Goal: Information Seeking & Learning: Check status

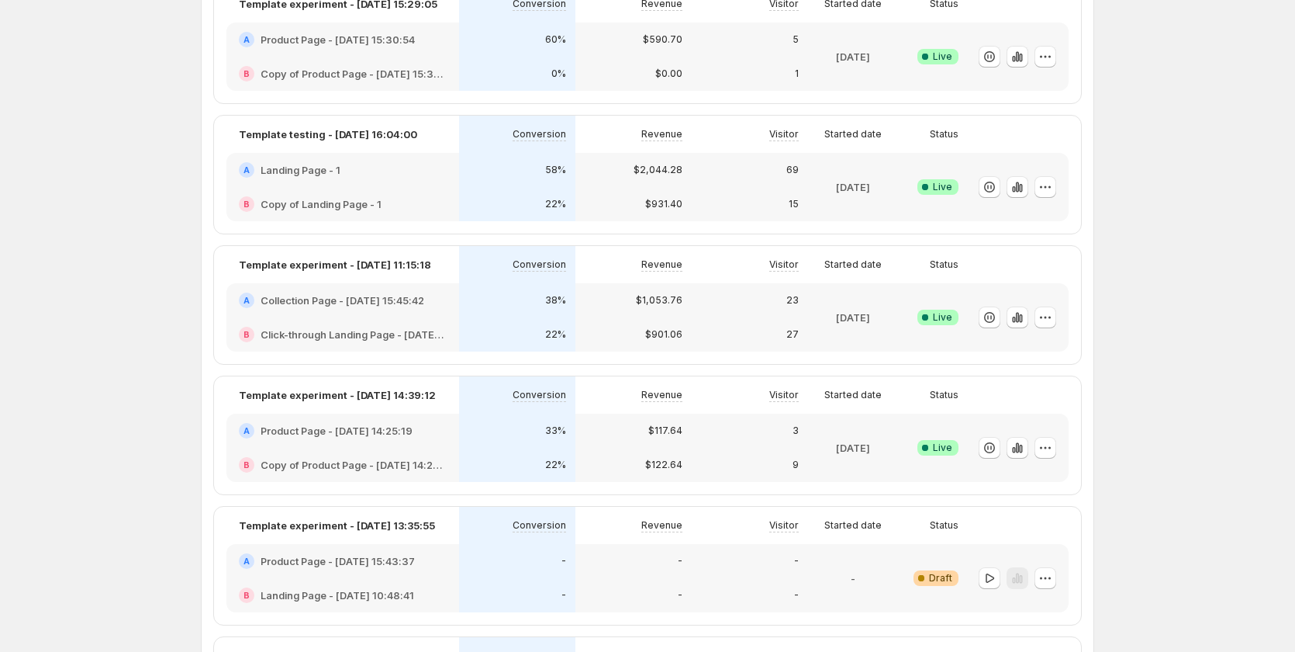
scroll to position [78, 0]
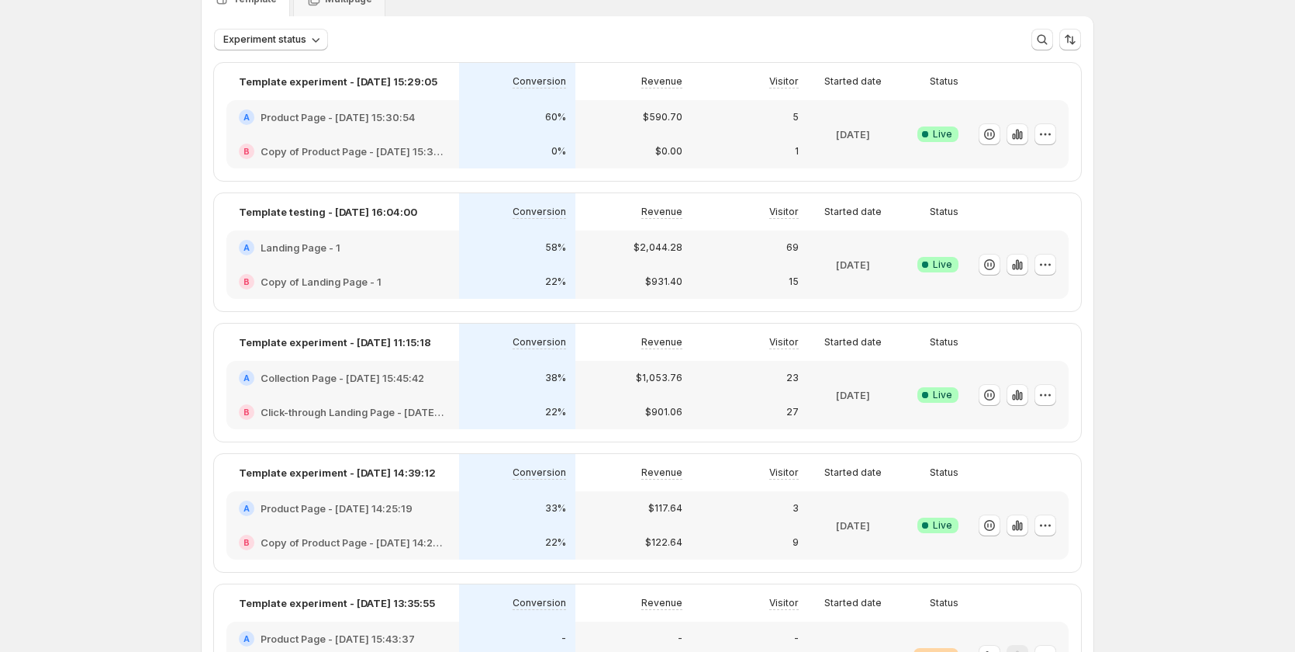
click at [401, 388] on div "A Collection Page - [DATE] 15:45:42" at bounding box center [343, 378] width 233 height 34
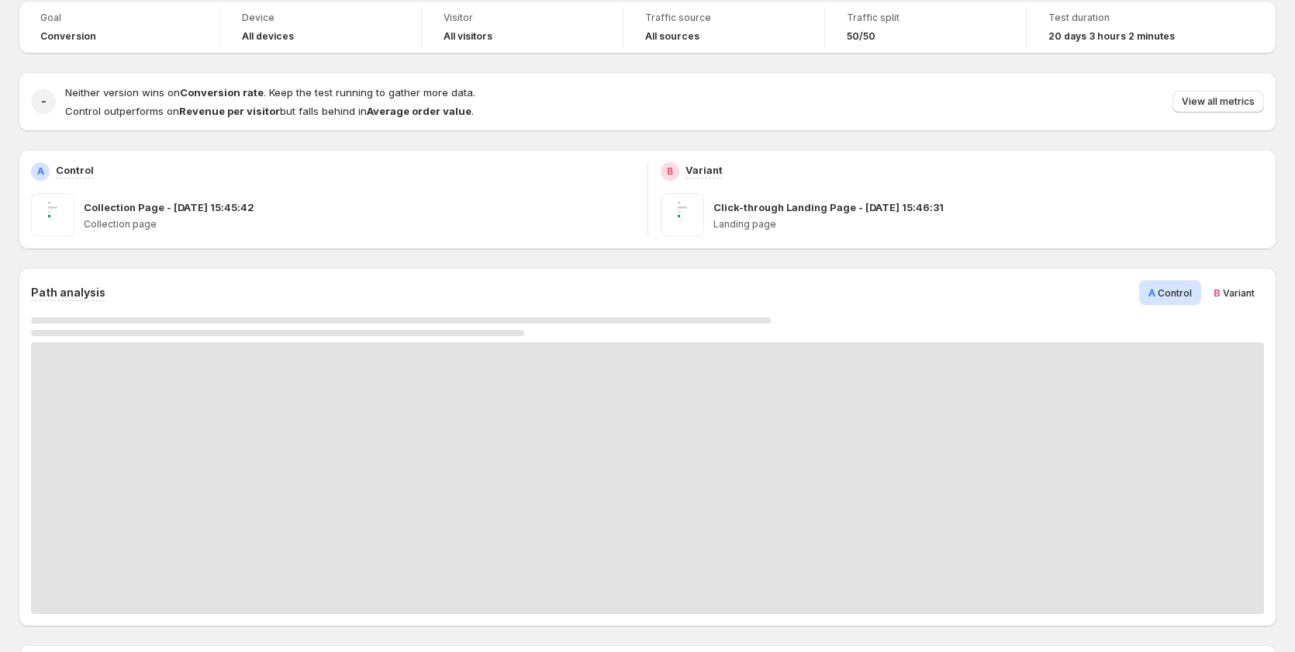
scroll to position [388, 0]
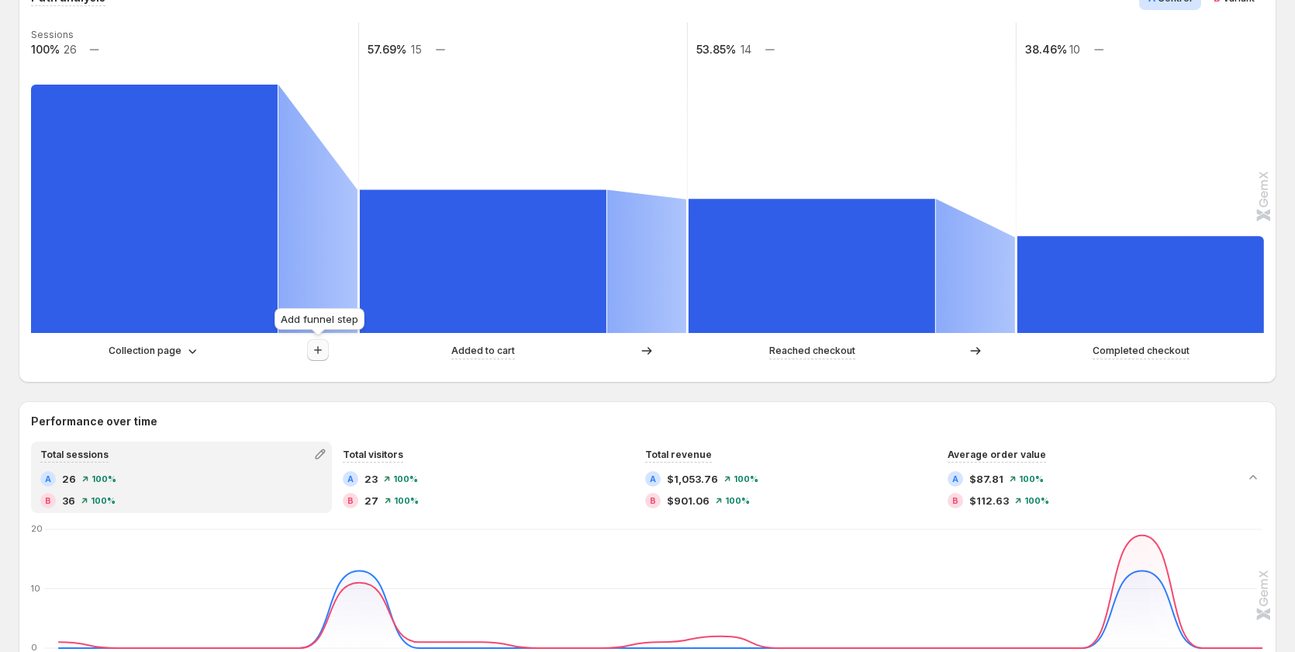
click at [313, 351] on icon "button" at bounding box center [318, 350] width 16 height 16
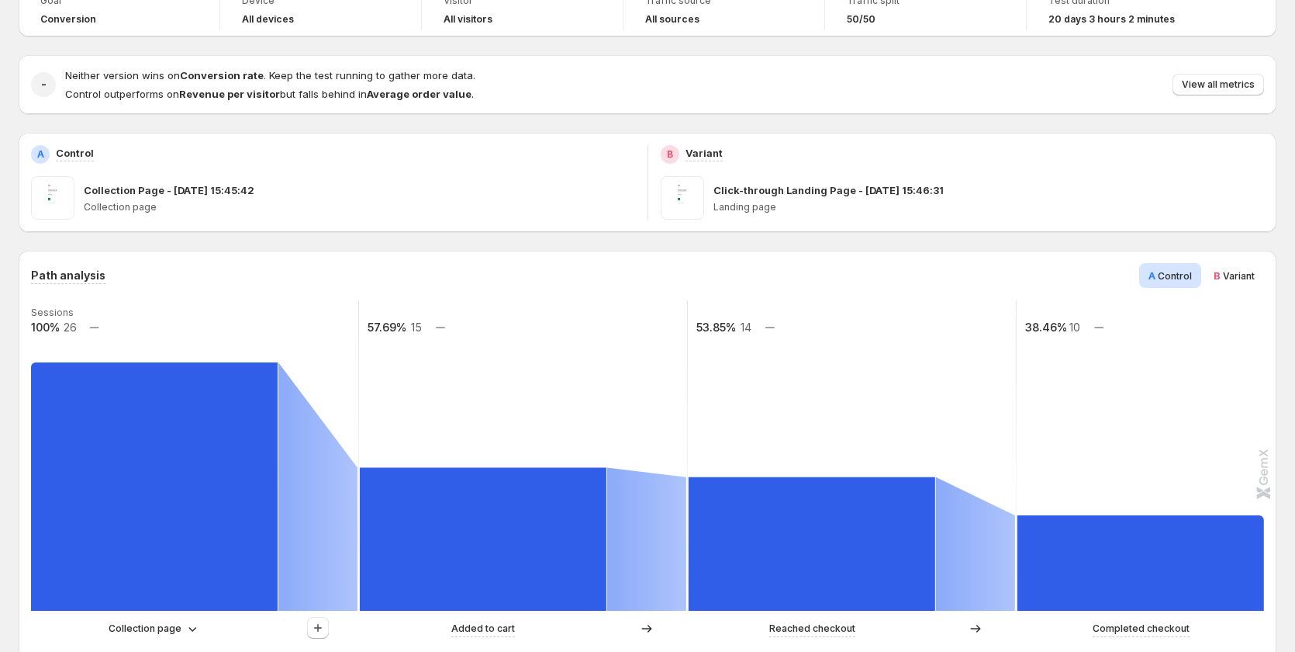
scroll to position [78, 0]
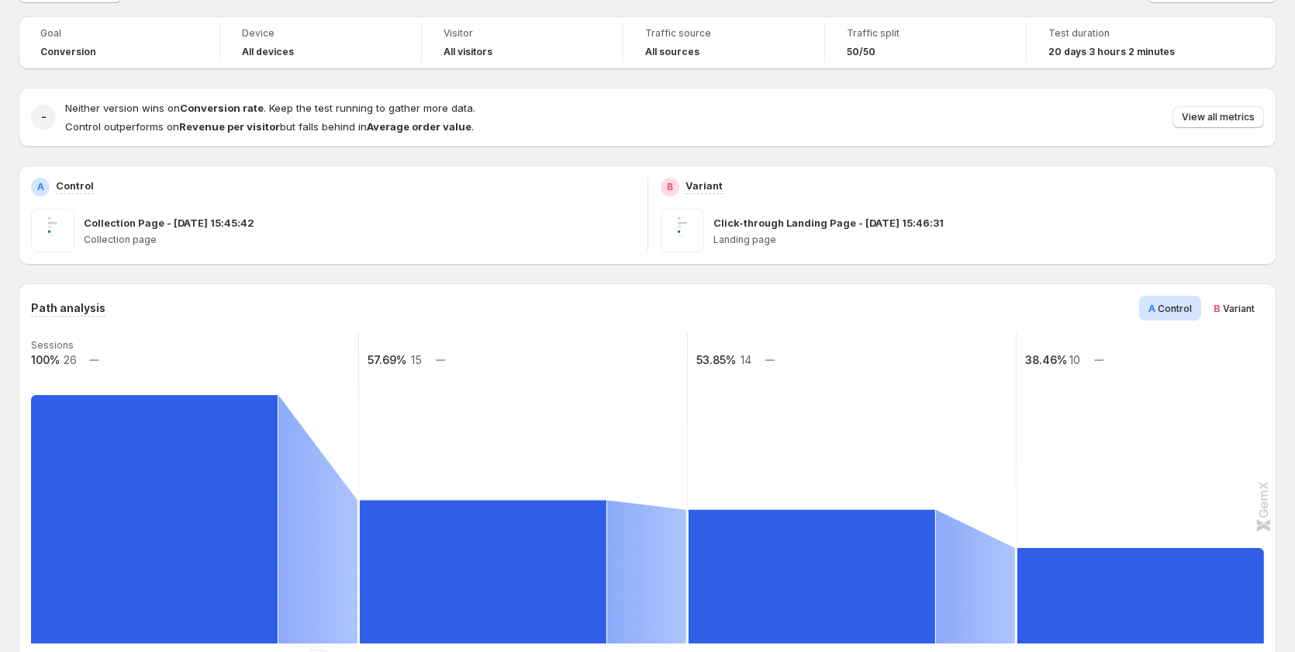
click at [1243, 299] on div "B Variant" at bounding box center [1235, 308] width 60 height 25
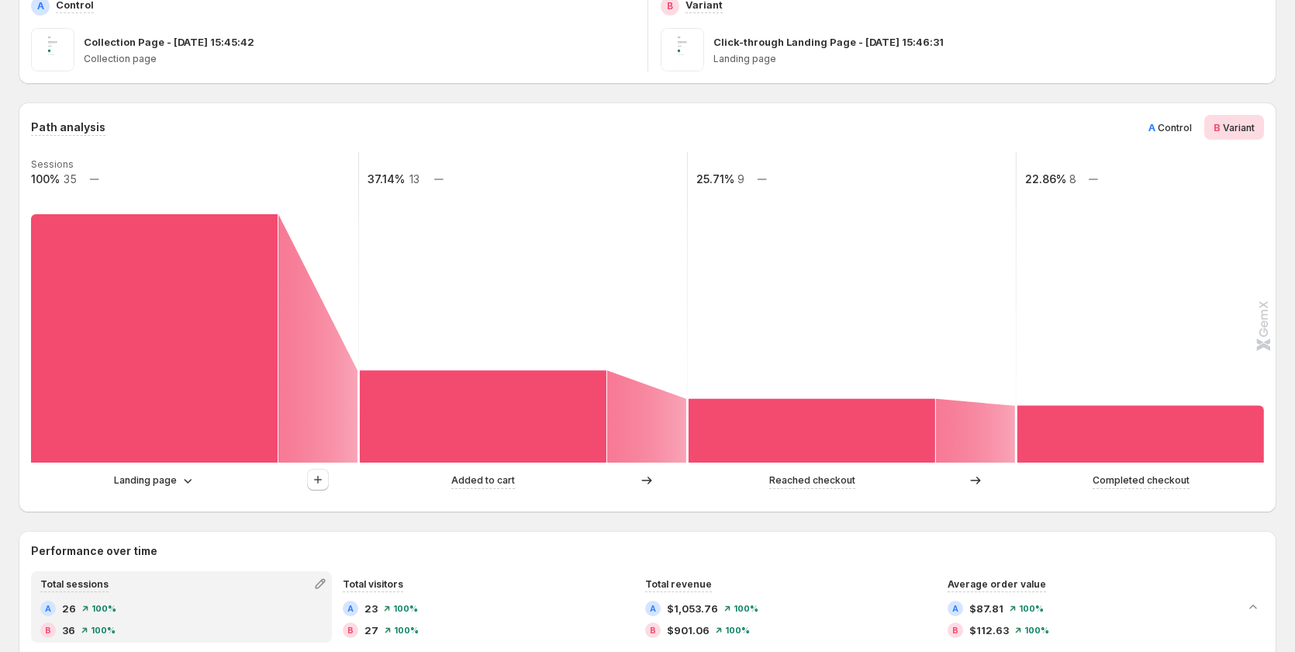
scroll to position [233, 0]
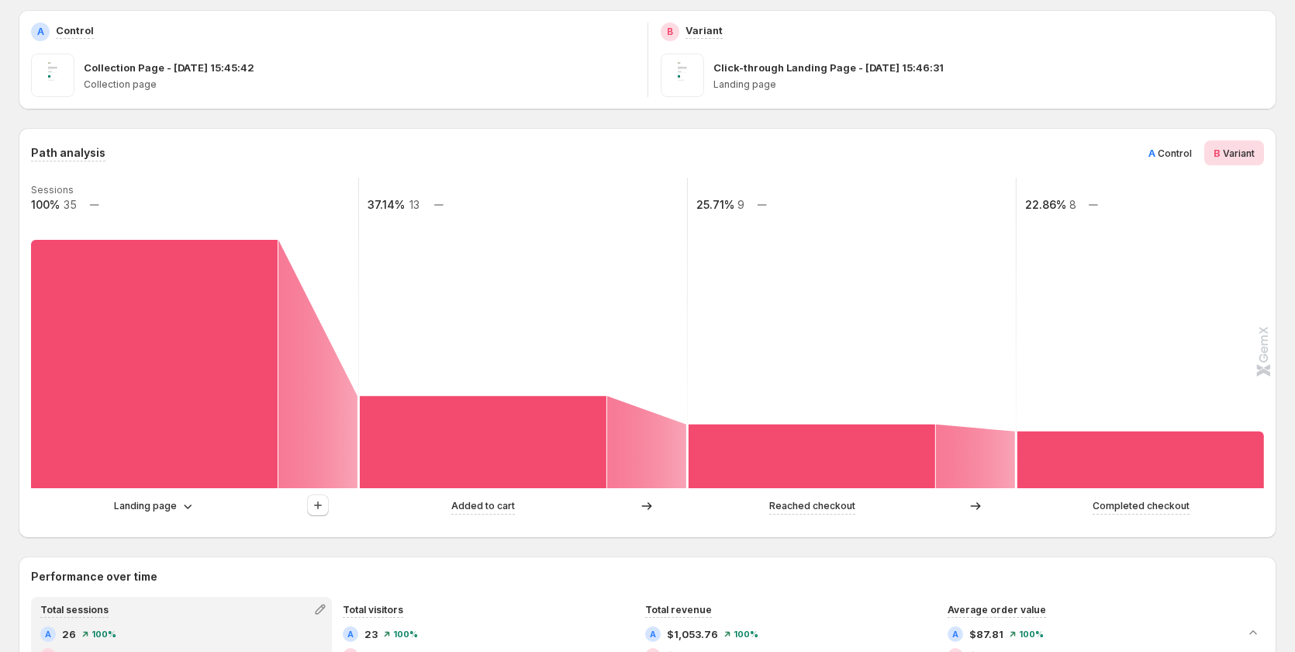
click at [1184, 151] on span "Control" at bounding box center [1175, 153] width 34 height 12
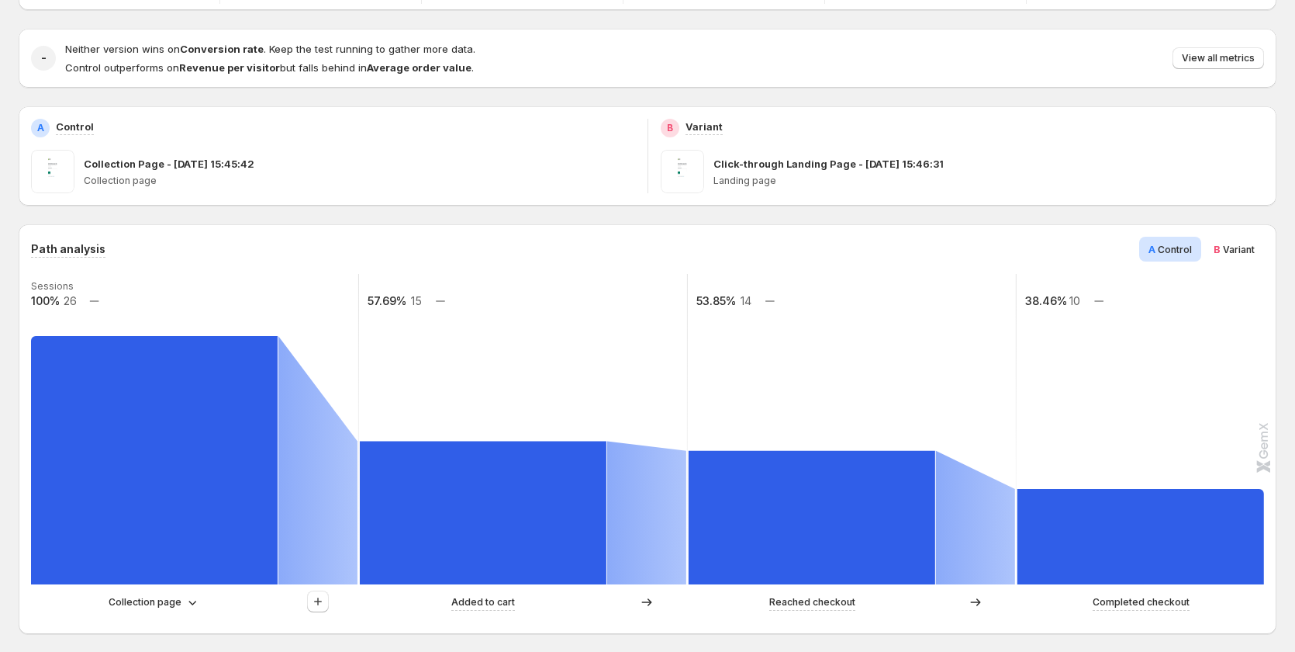
scroll to position [78, 0]
